Goal: Information Seeking & Learning: Learn about a topic

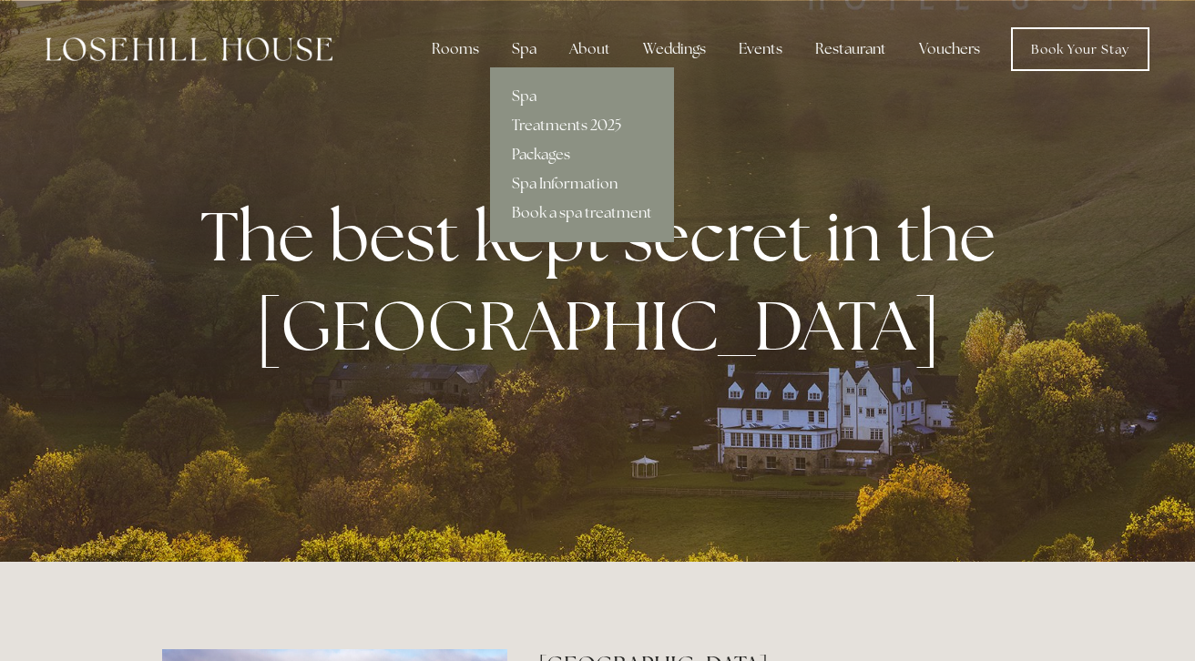
click at [520, 50] on div "Spa" at bounding box center [524, 49] width 54 height 36
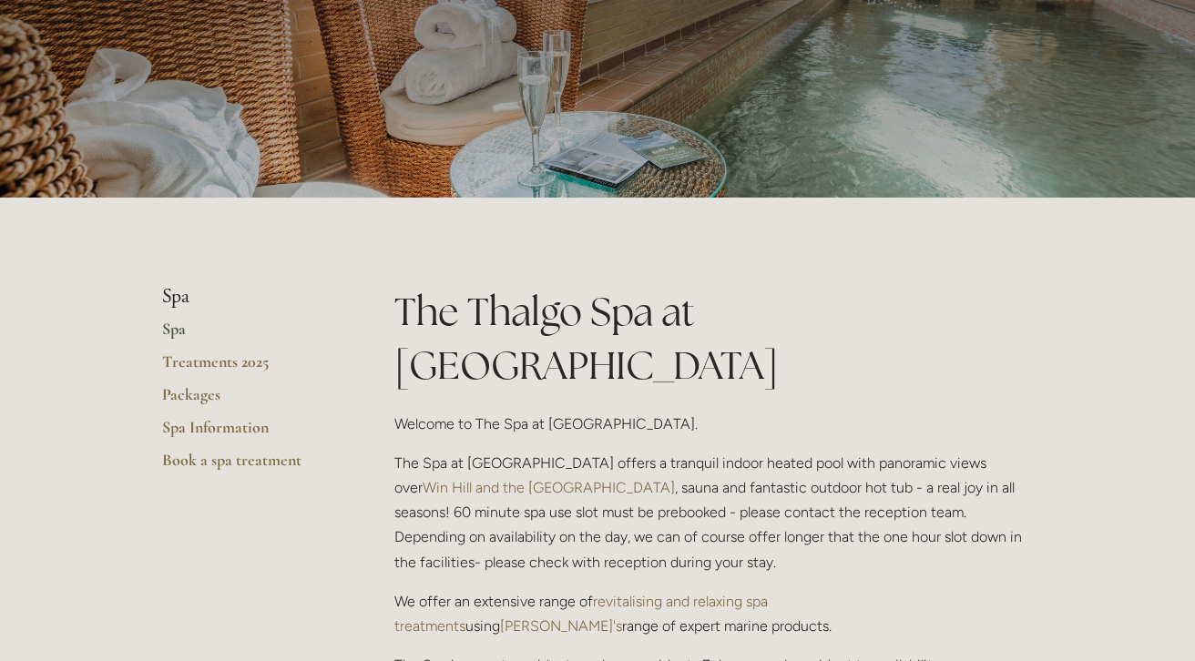
scroll to position [186, 0]
click at [221, 370] on link "Treatments 2025" at bounding box center [249, 367] width 174 height 33
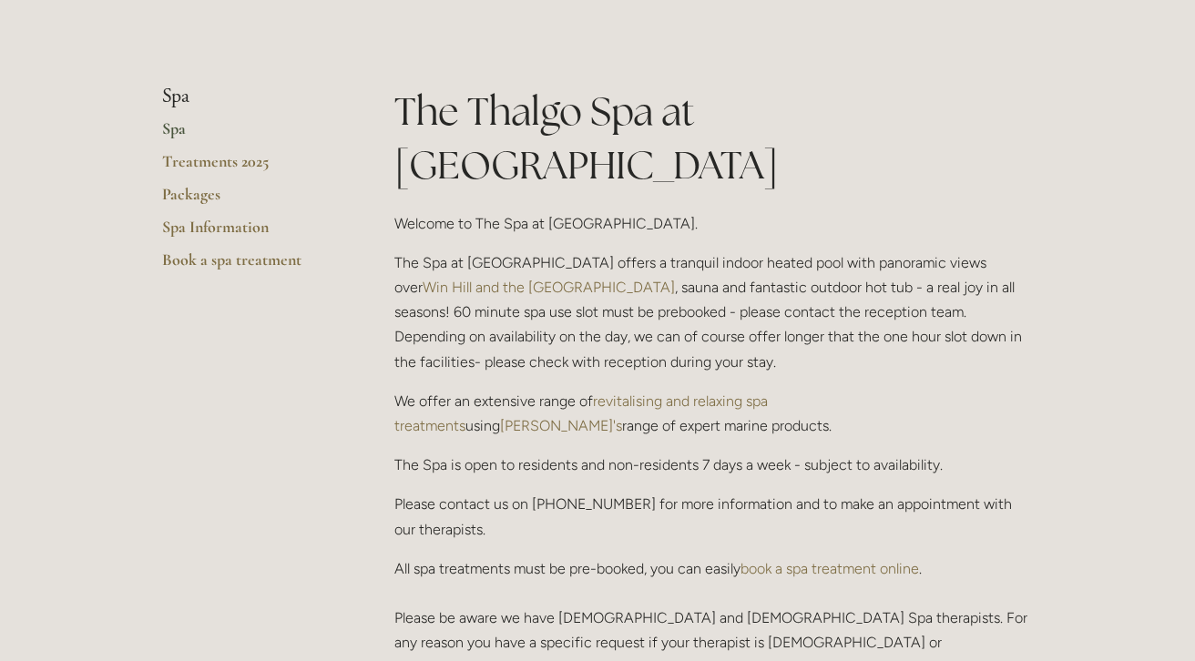
scroll to position [383, 0]
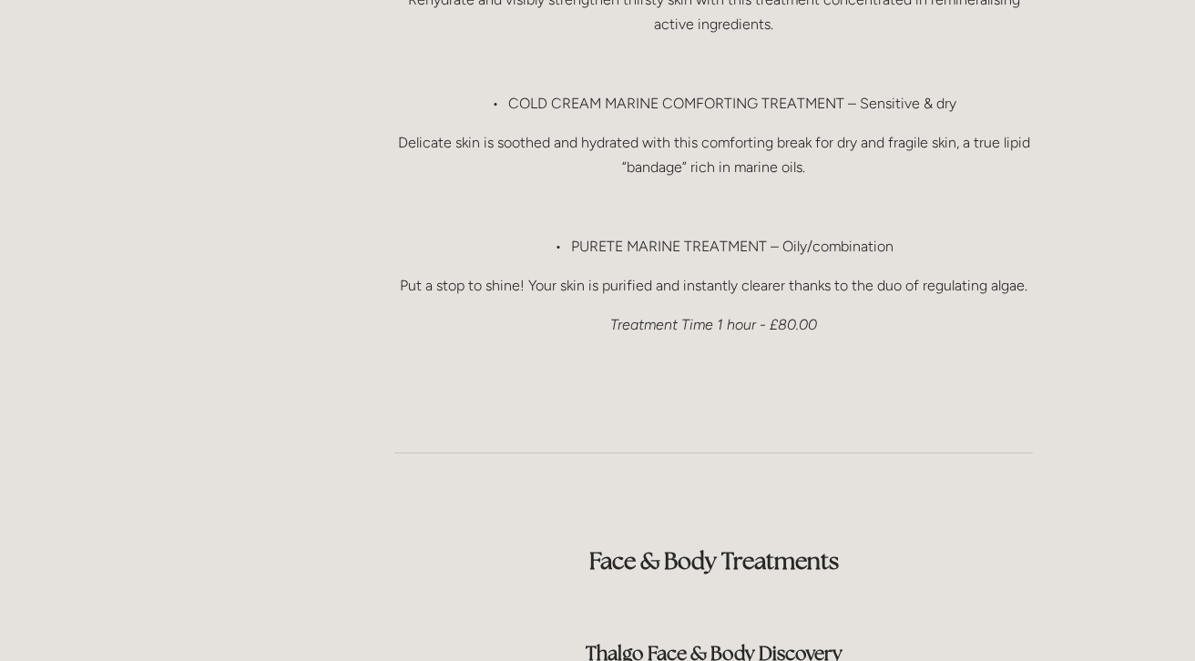
scroll to position [1981, 0]
